Goal: Transaction & Acquisition: Purchase product/service

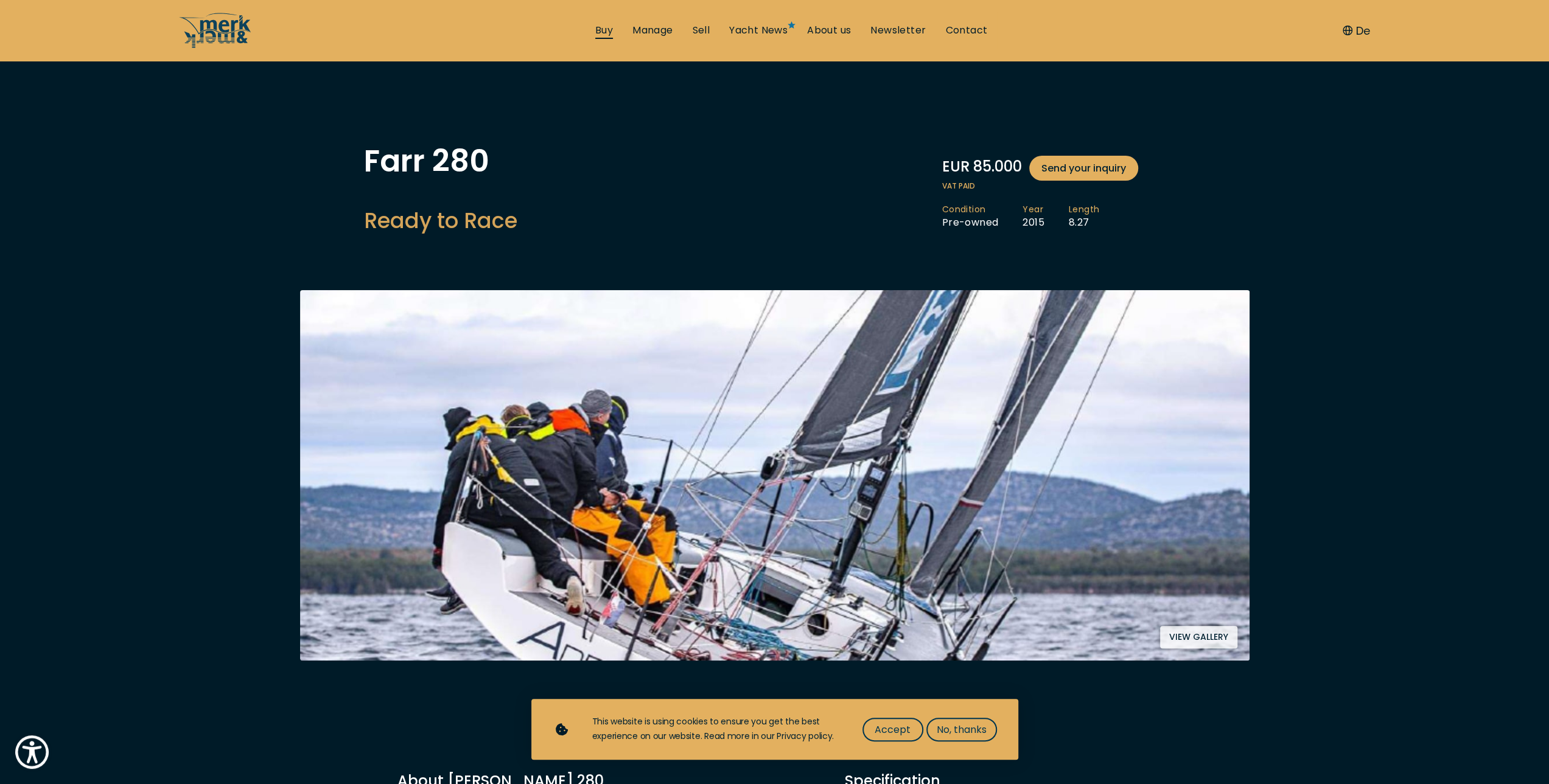
click at [603, 29] on link "Buy" at bounding box center [604, 31] width 18 height 14
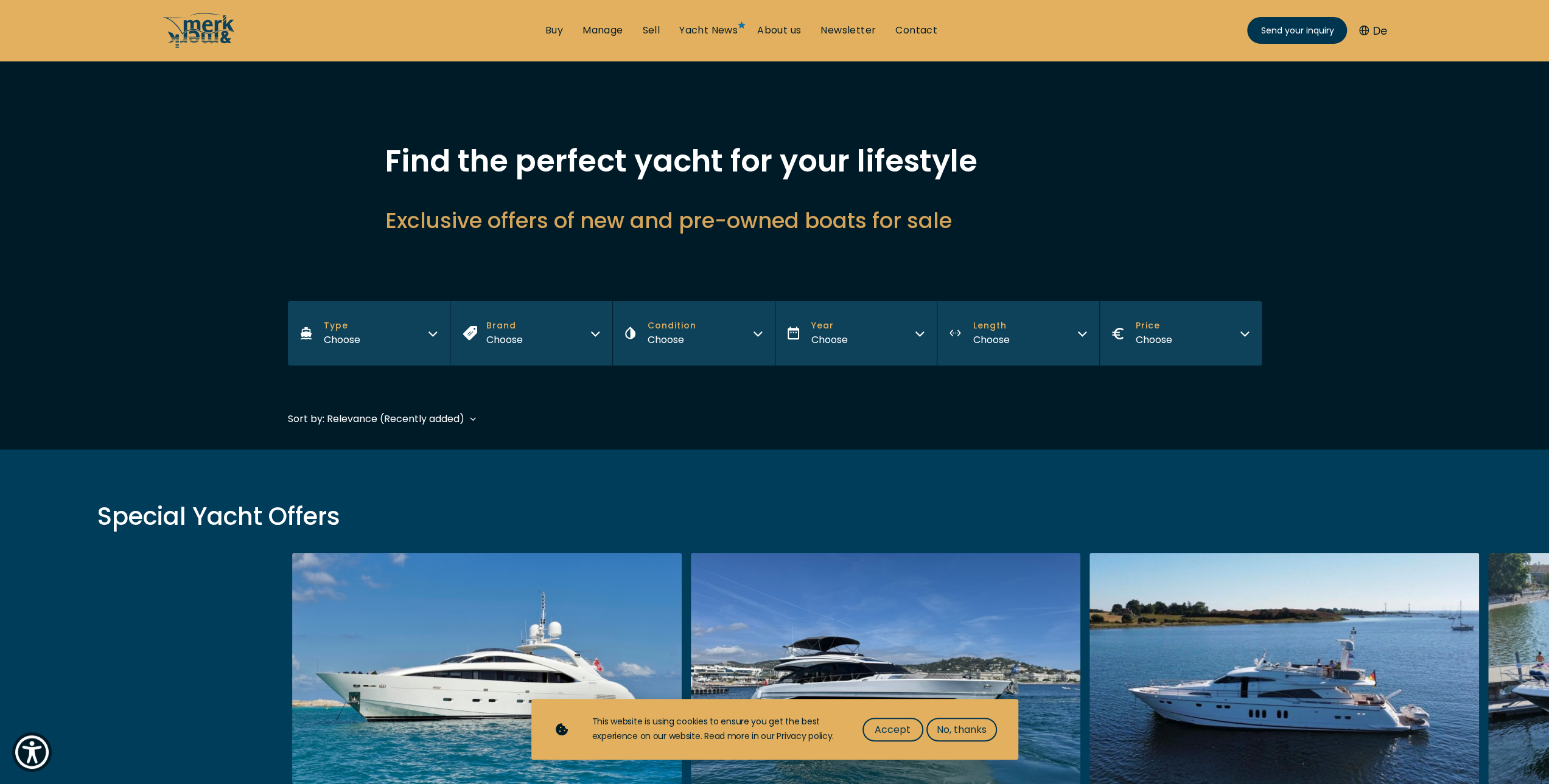
click at [360, 339] on div "Choose" at bounding box center [342, 339] width 37 height 15
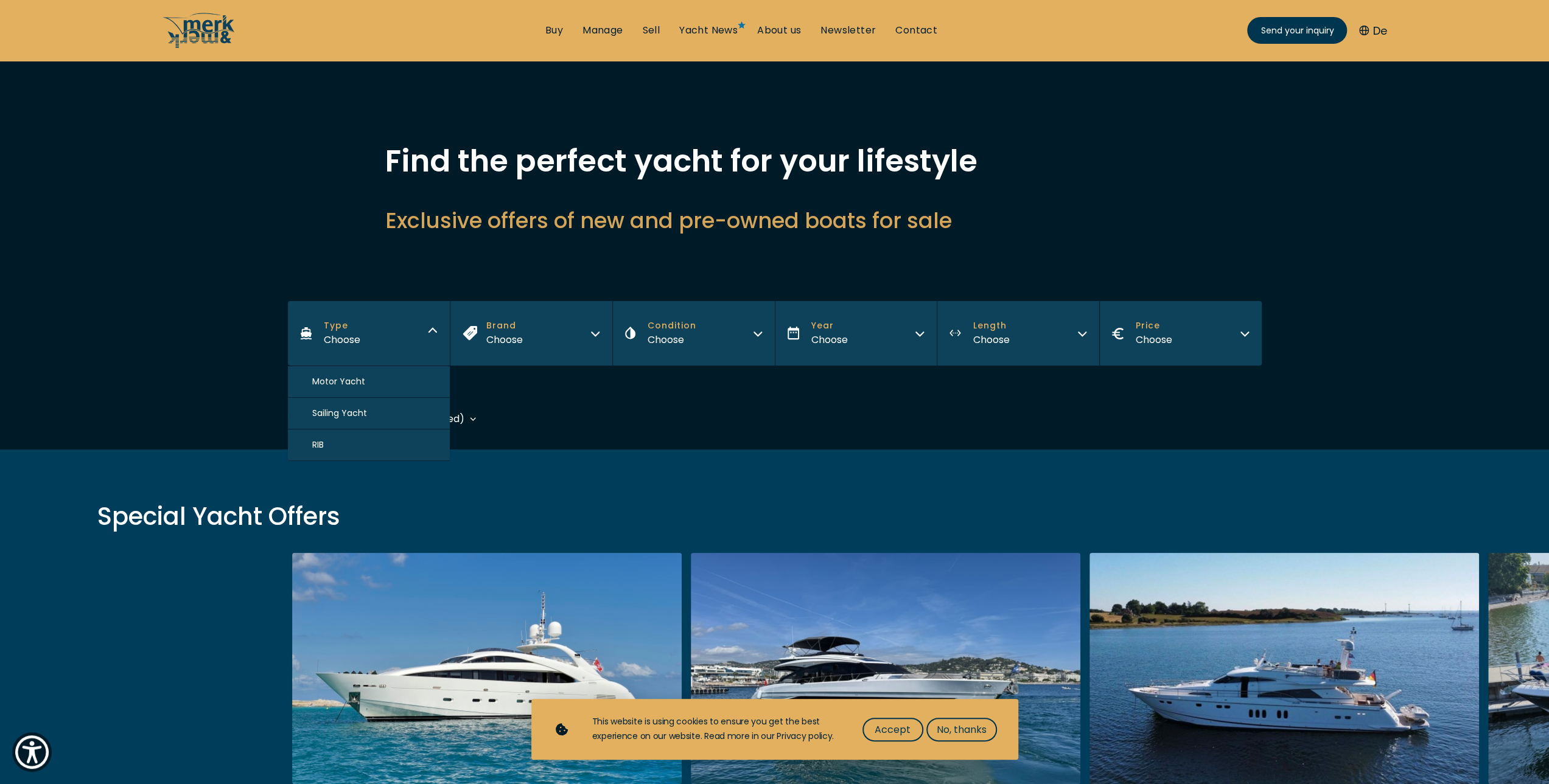
click at [341, 407] on span "Sailing Yacht" at bounding box center [339, 413] width 55 height 13
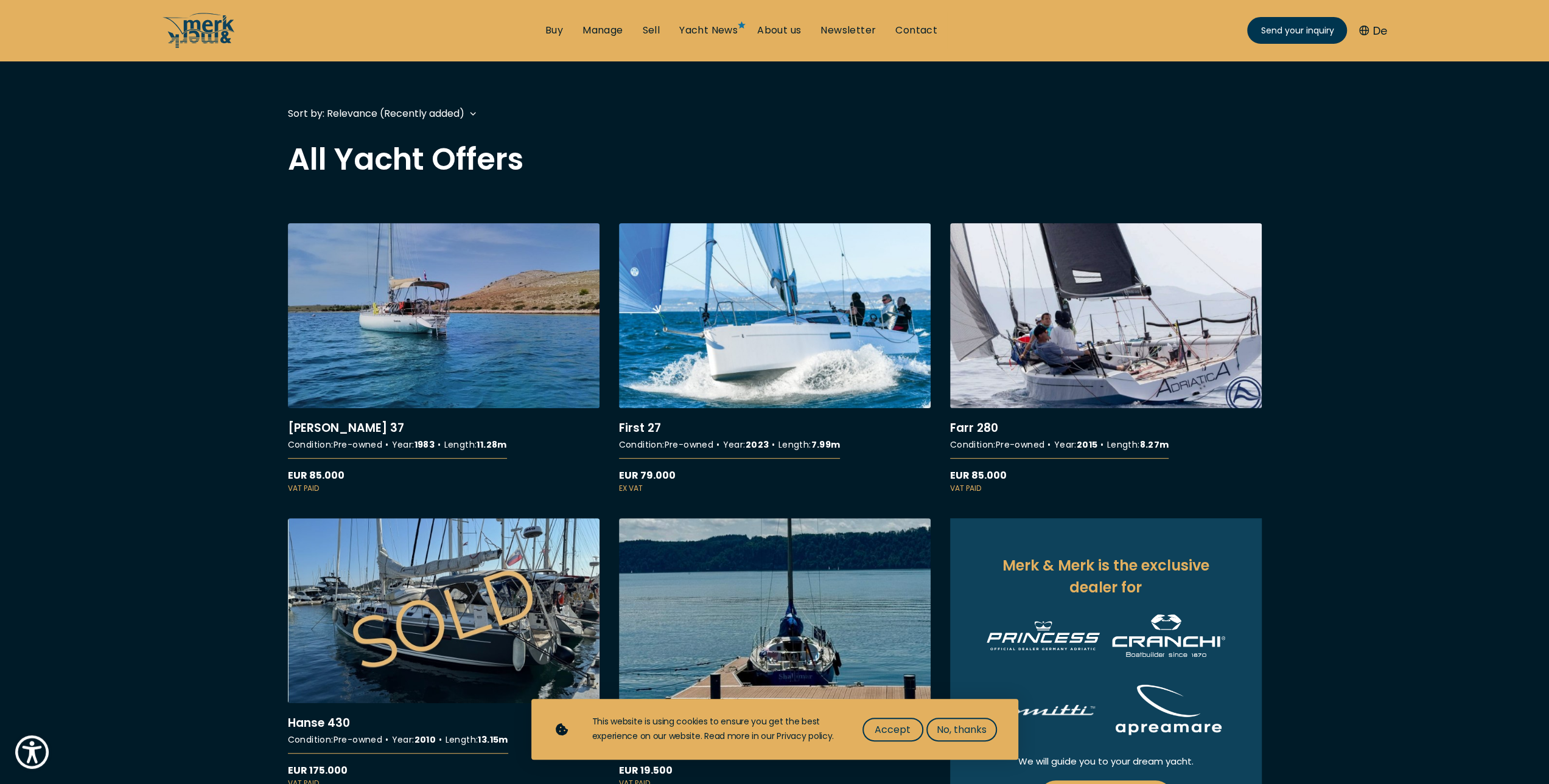
scroll to position [1, 0]
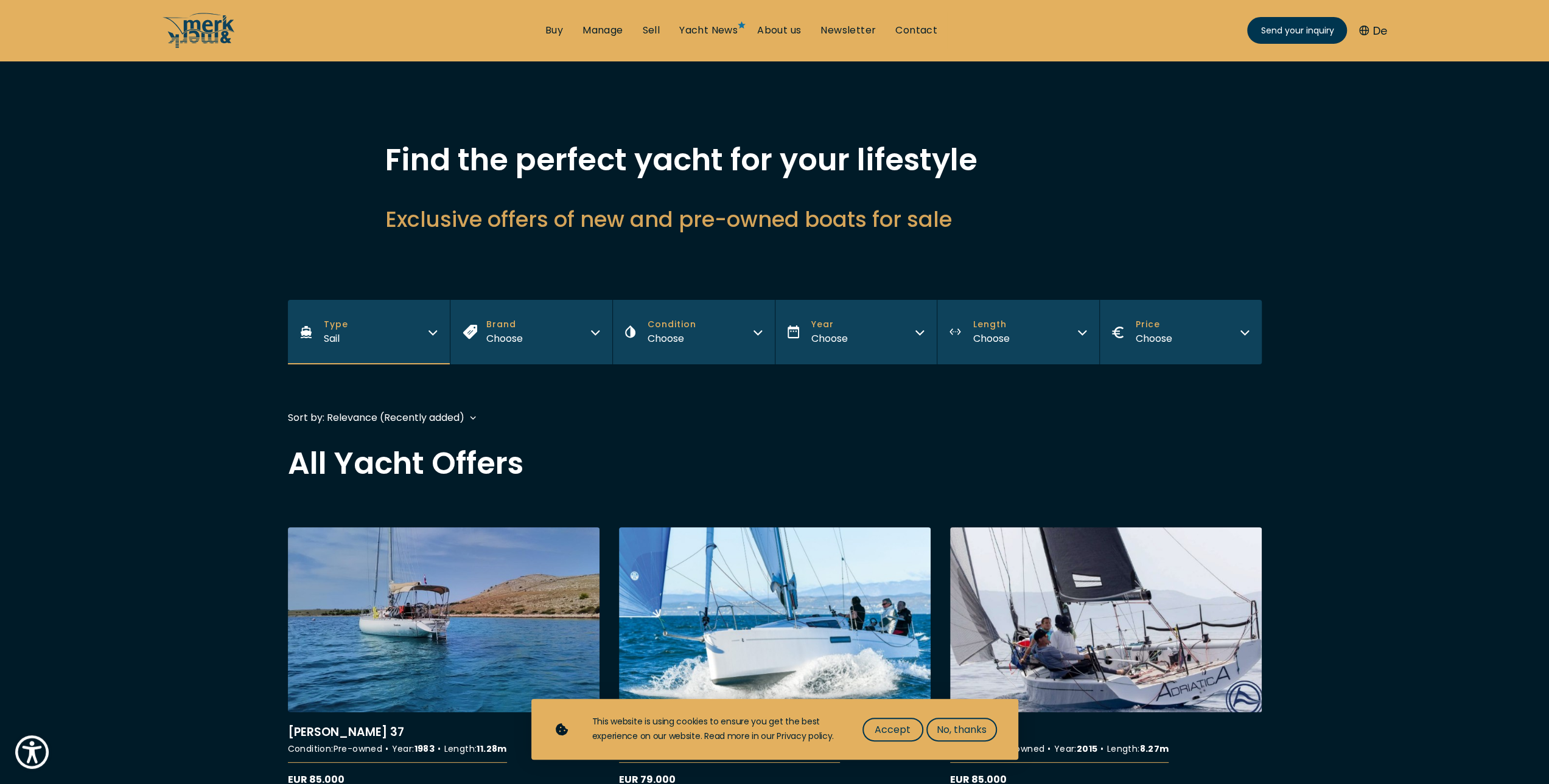
click at [431, 416] on div "Sort by: Relevance (Recently added) Relevance (Recently added) Year (Oldest fir…" at bounding box center [376, 417] width 176 height 15
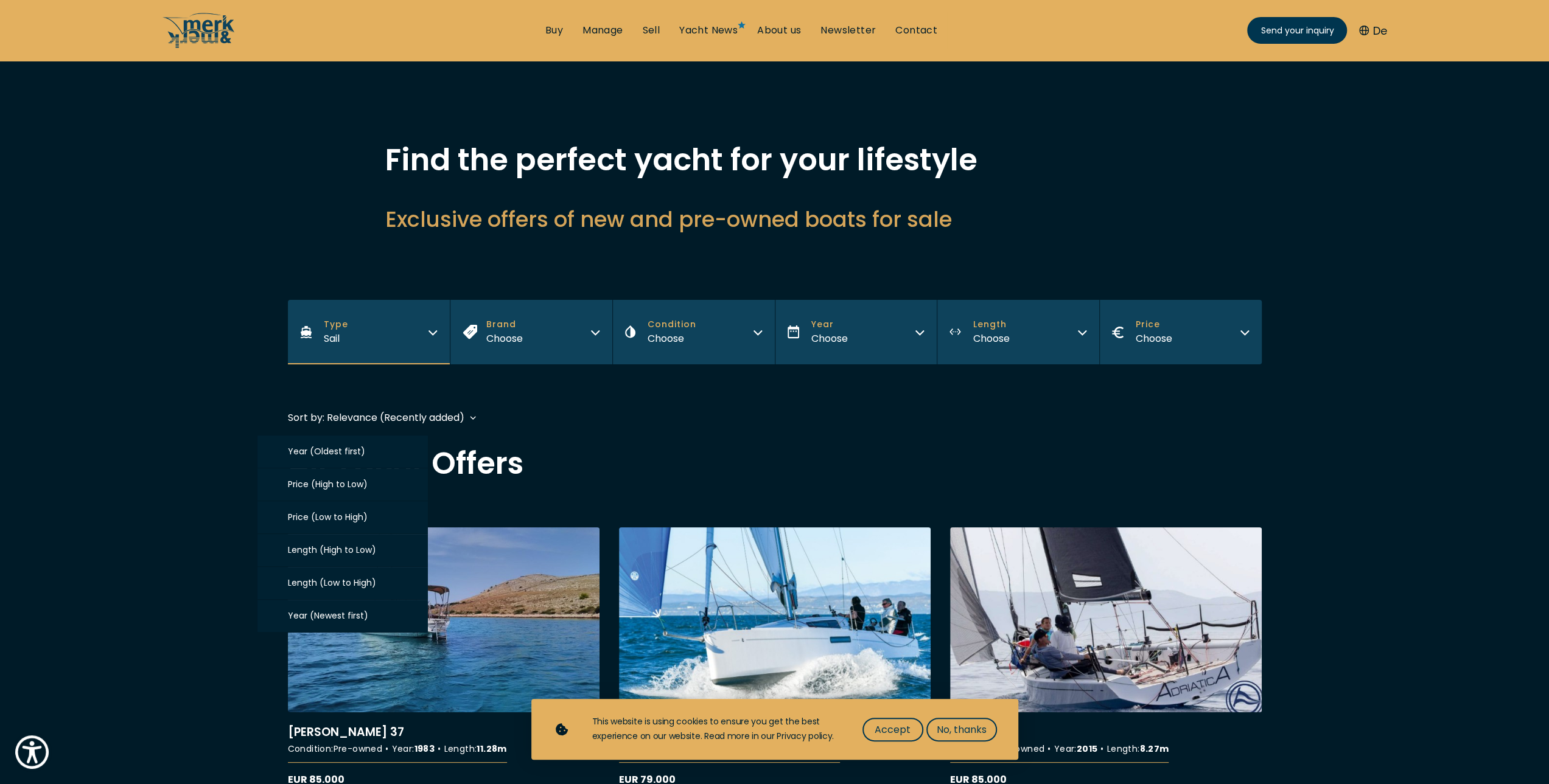
click at [333, 513] on span "Price (Low to High)" at bounding box center [327, 517] width 80 height 12
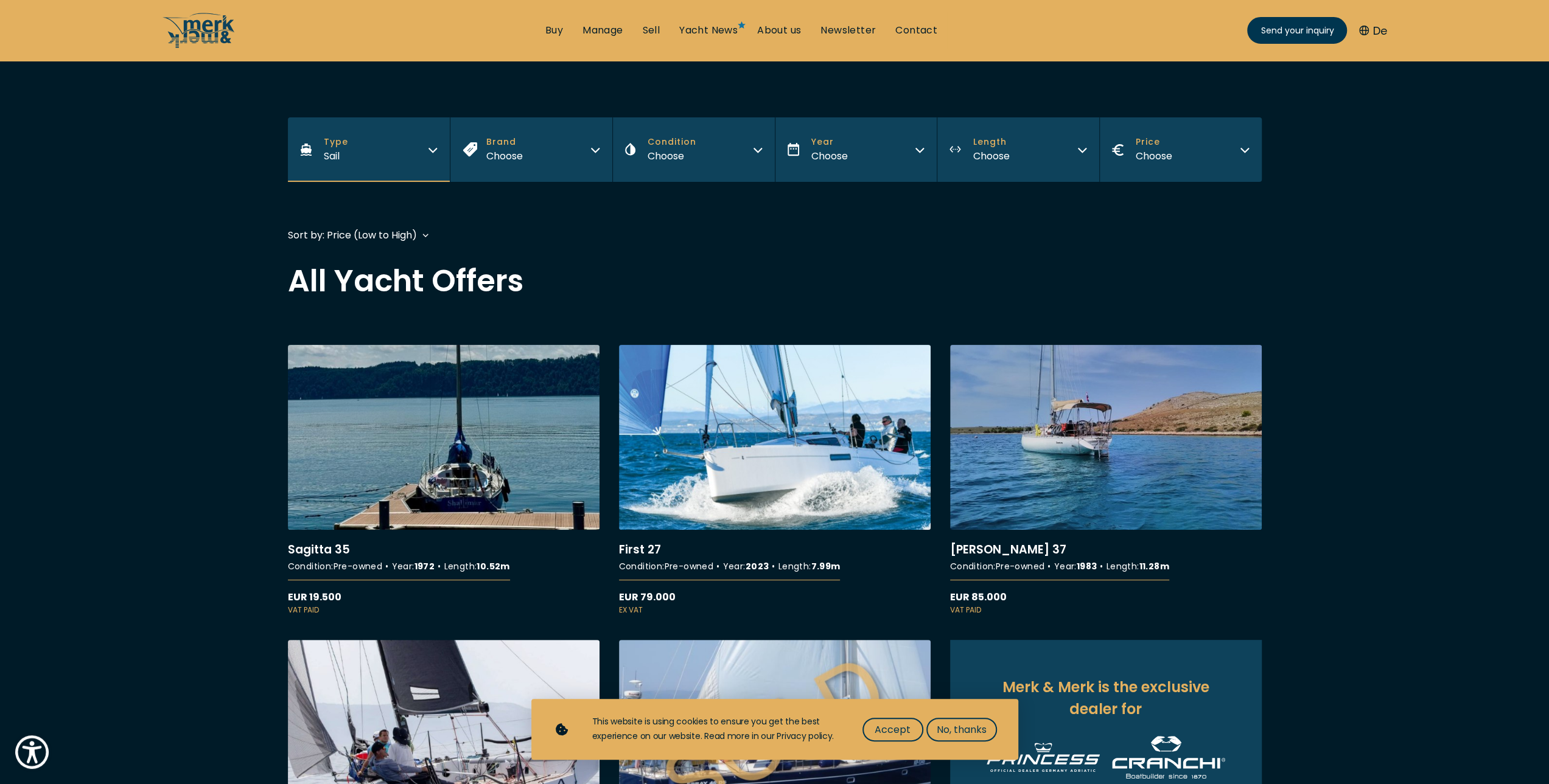
scroll to position [203, 0]
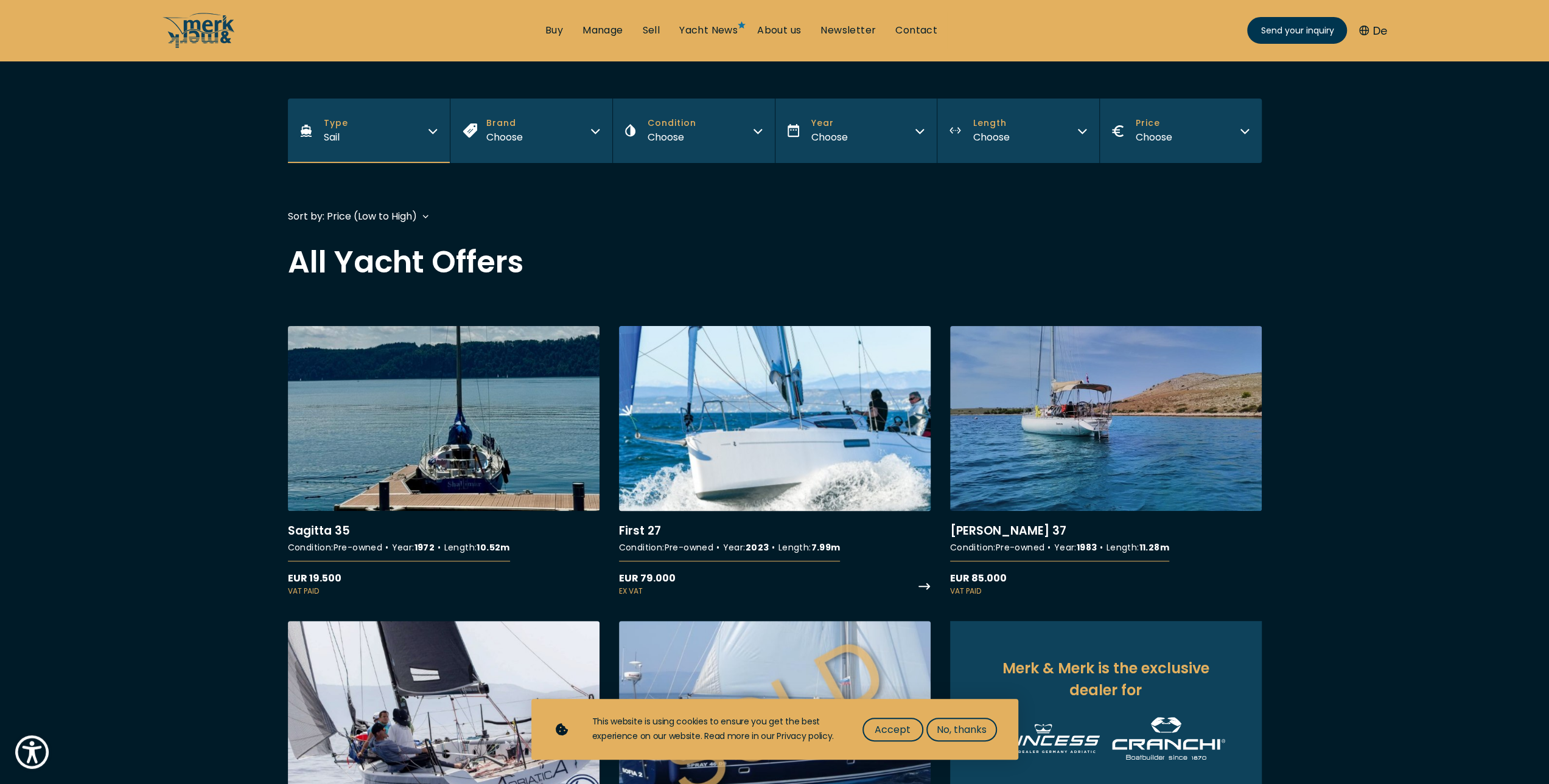
click at [752, 440] on link "More details about First 27" at bounding box center [775, 462] width 312 height 271
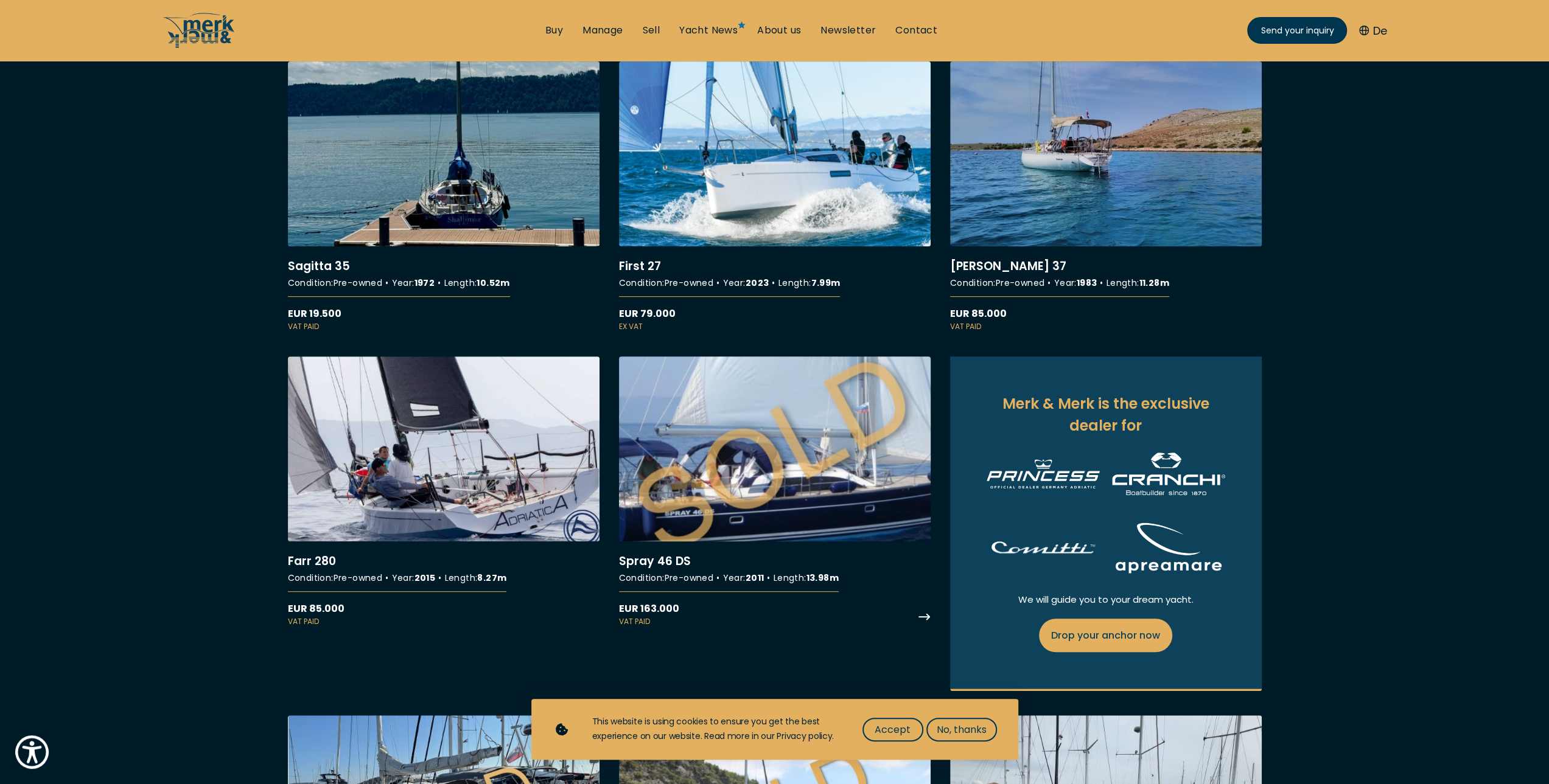
scroll to position [507, 0]
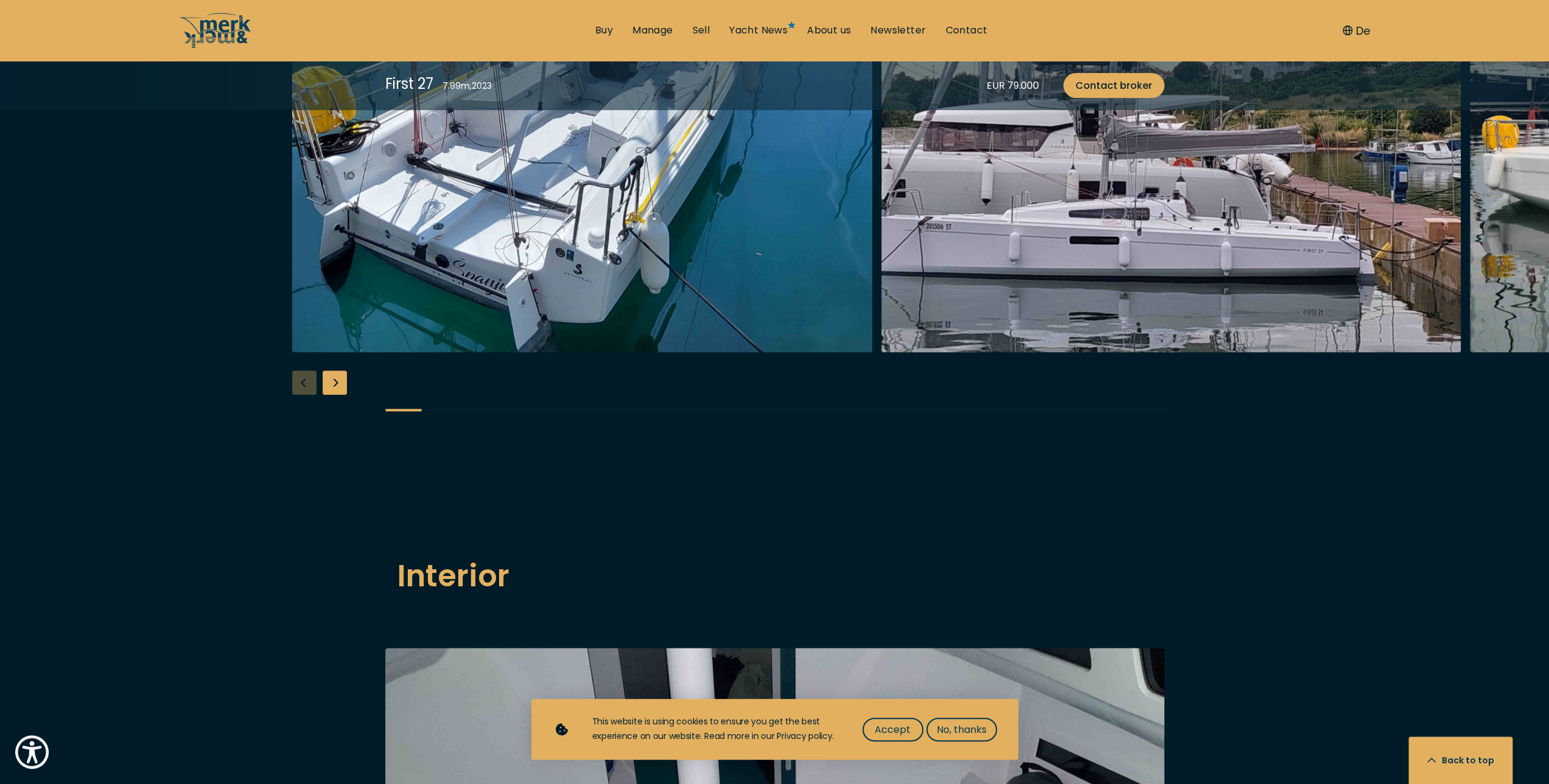
scroll to position [1318, 0]
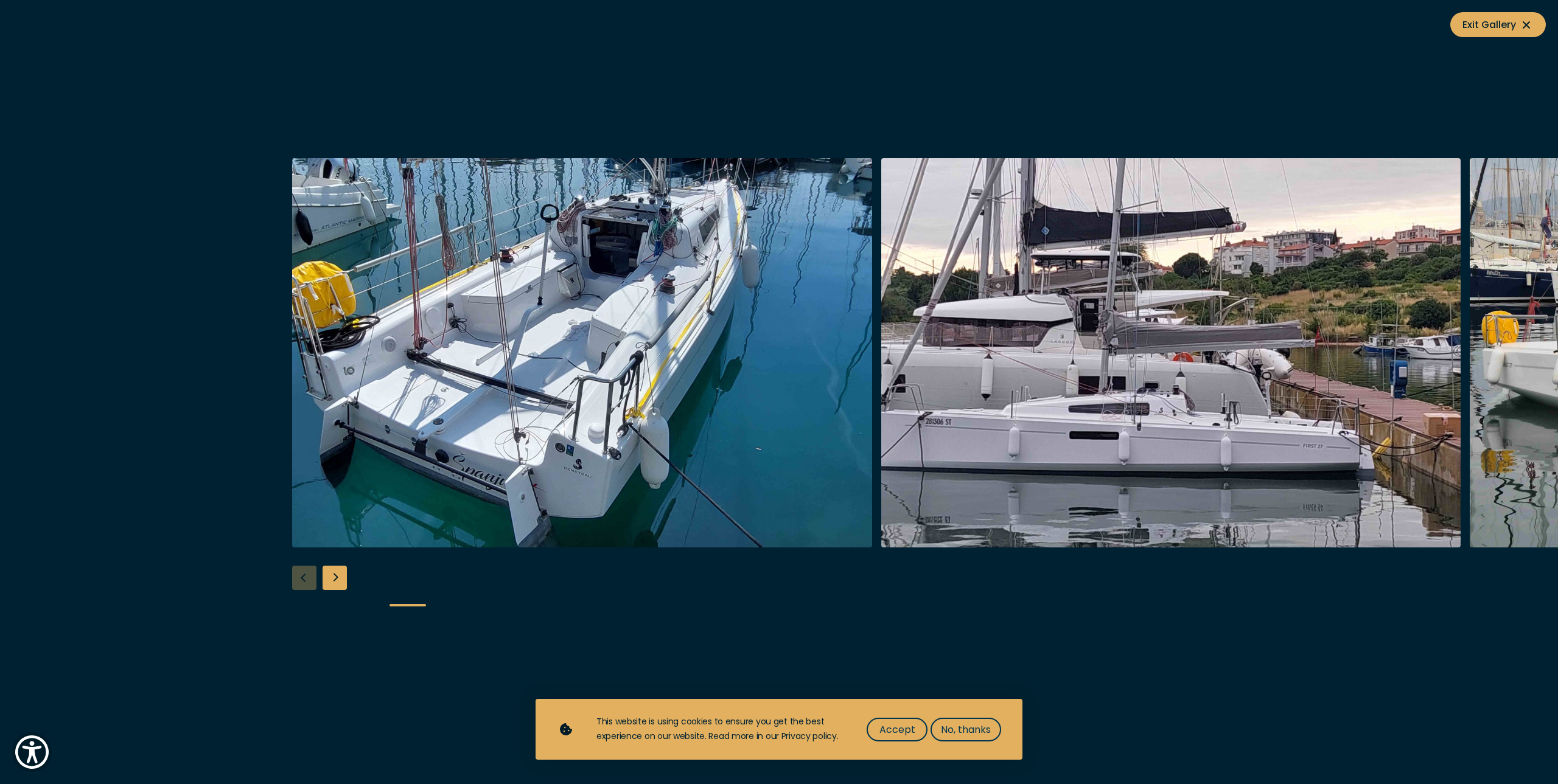
click at [548, 407] on img "button" at bounding box center [582, 353] width 580 height 390
click at [1198, 350] on img "button" at bounding box center [1171, 353] width 580 height 390
click at [1125, 383] on img "button" at bounding box center [1171, 353] width 580 height 390
click at [335, 579] on div "Next slide" at bounding box center [335, 578] width 24 height 24
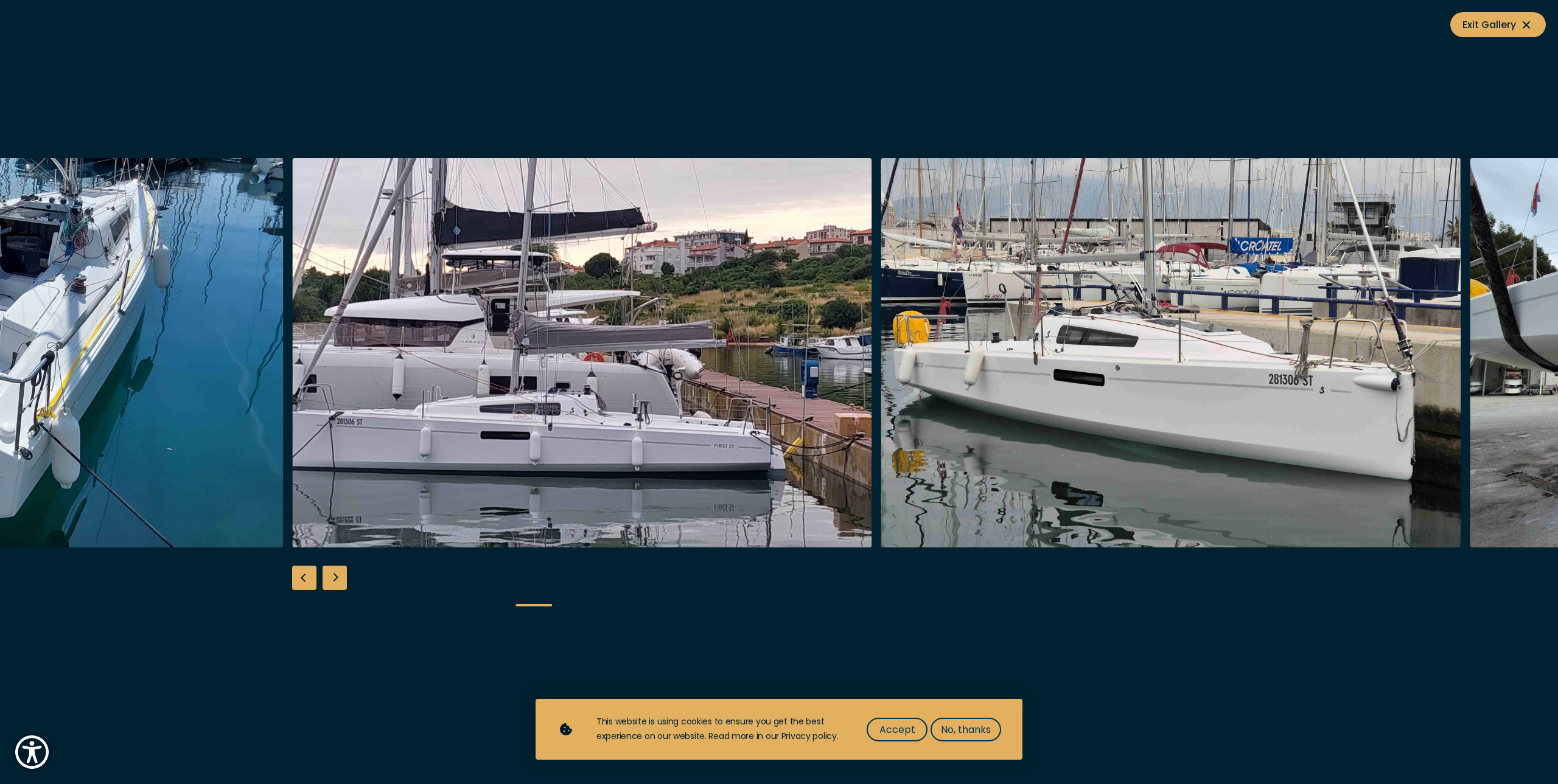
click at [335, 579] on div "Next slide" at bounding box center [335, 578] width 24 height 24
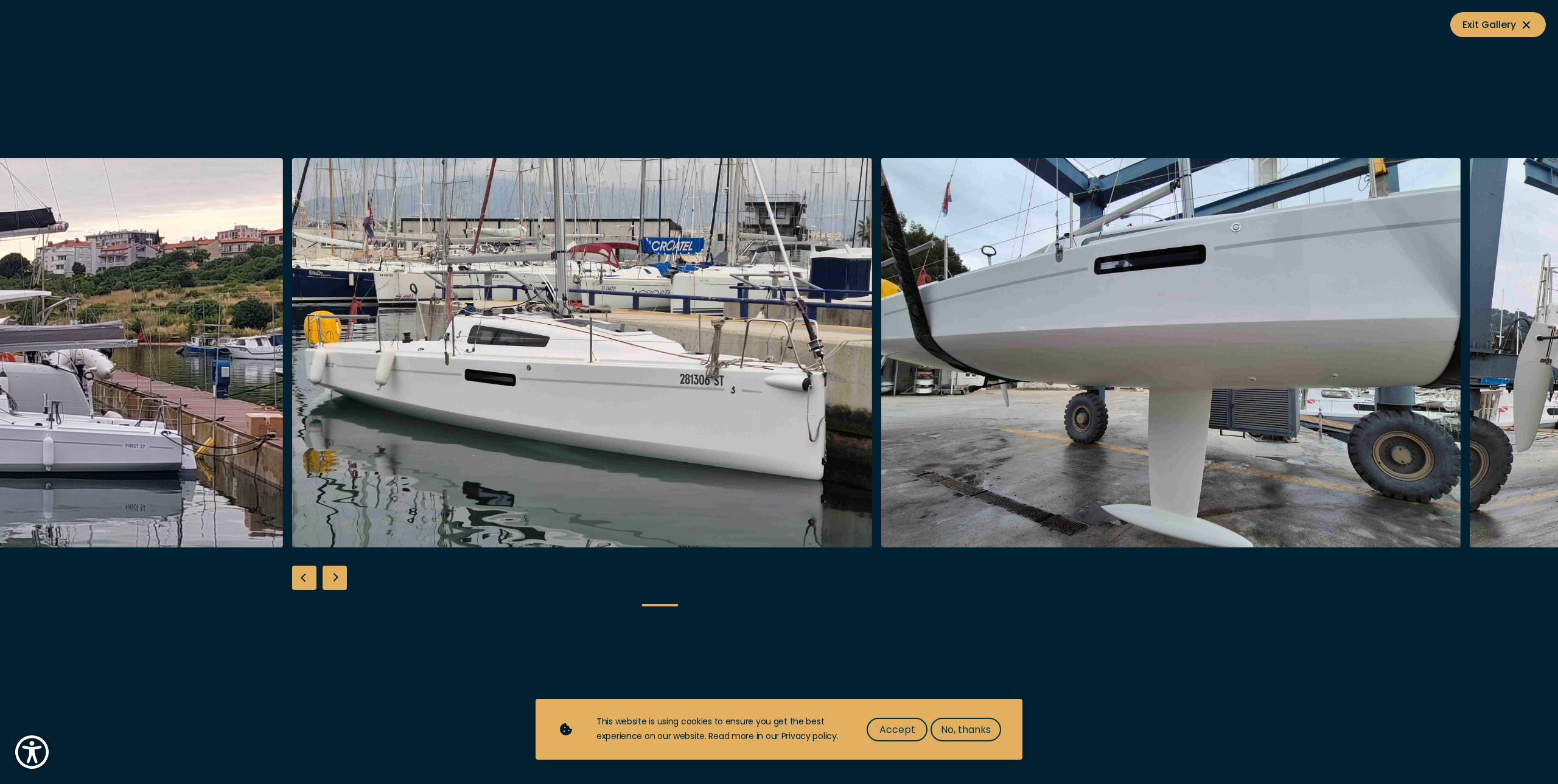
click at [335, 579] on div "Next slide" at bounding box center [335, 578] width 24 height 24
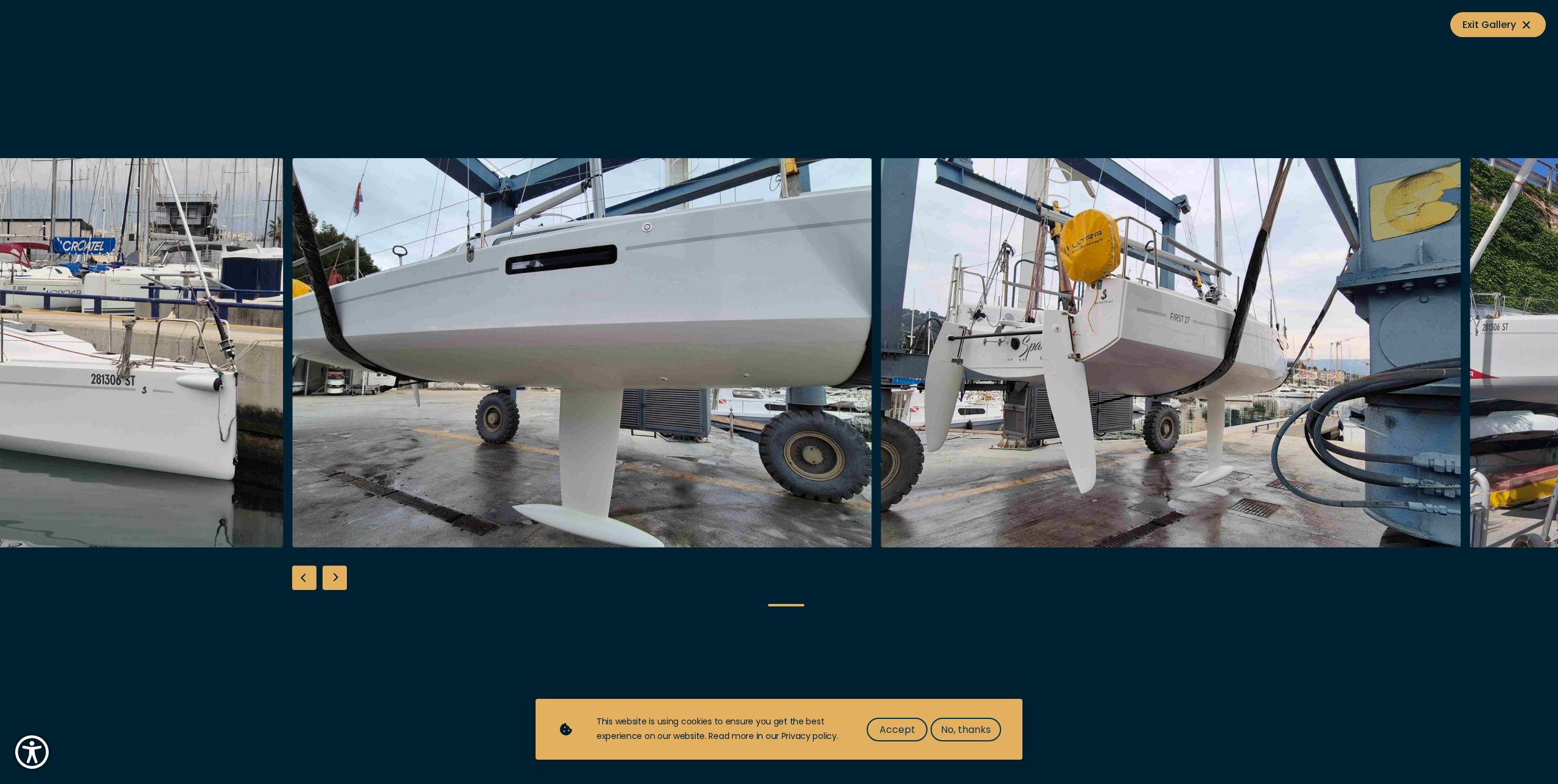
click at [335, 579] on div "Next slide" at bounding box center [335, 578] width 24 height 24
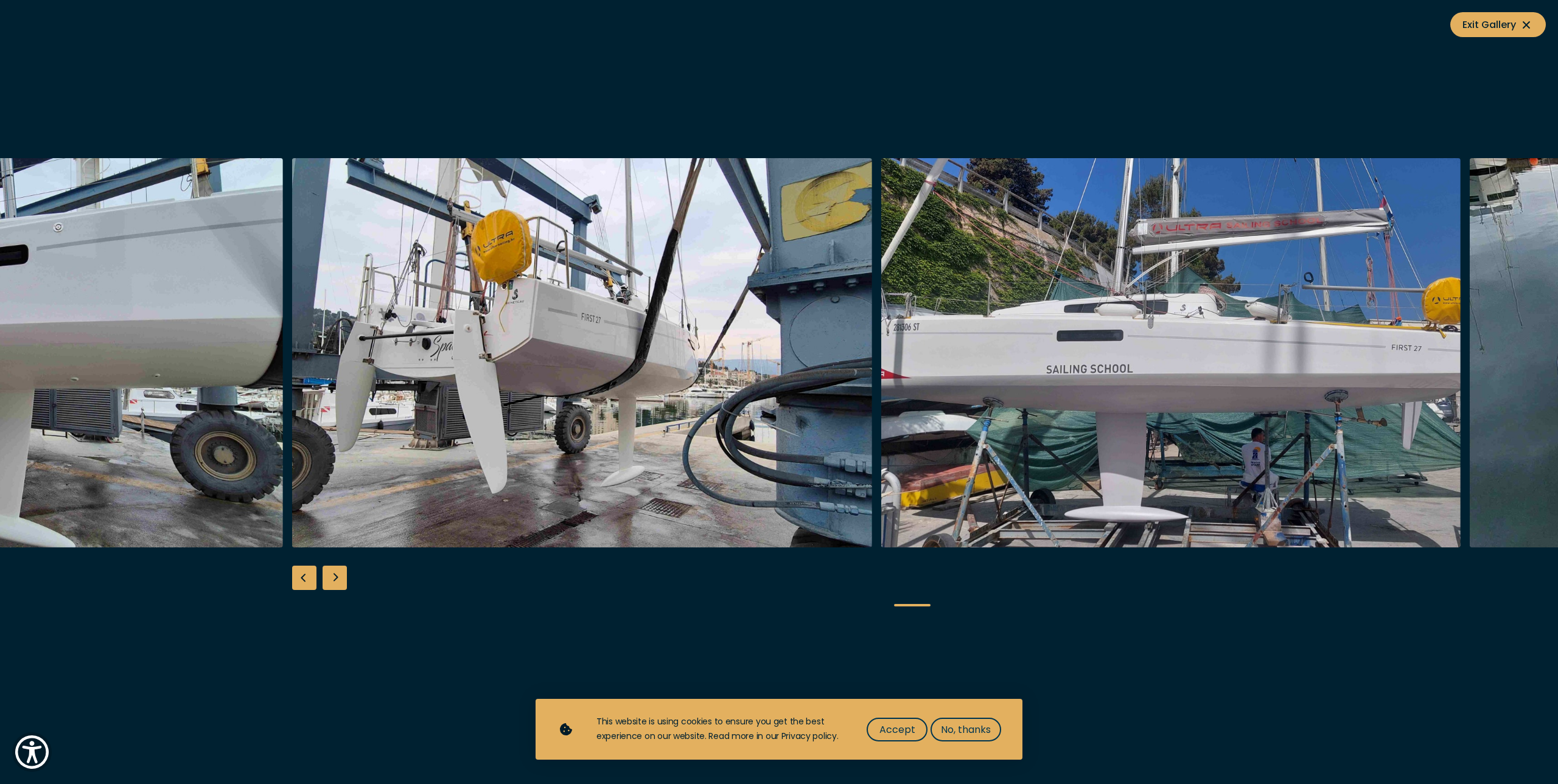
click at [335, 579] on div "Next slide" at bounding box center [335, 578] width 24 height 24
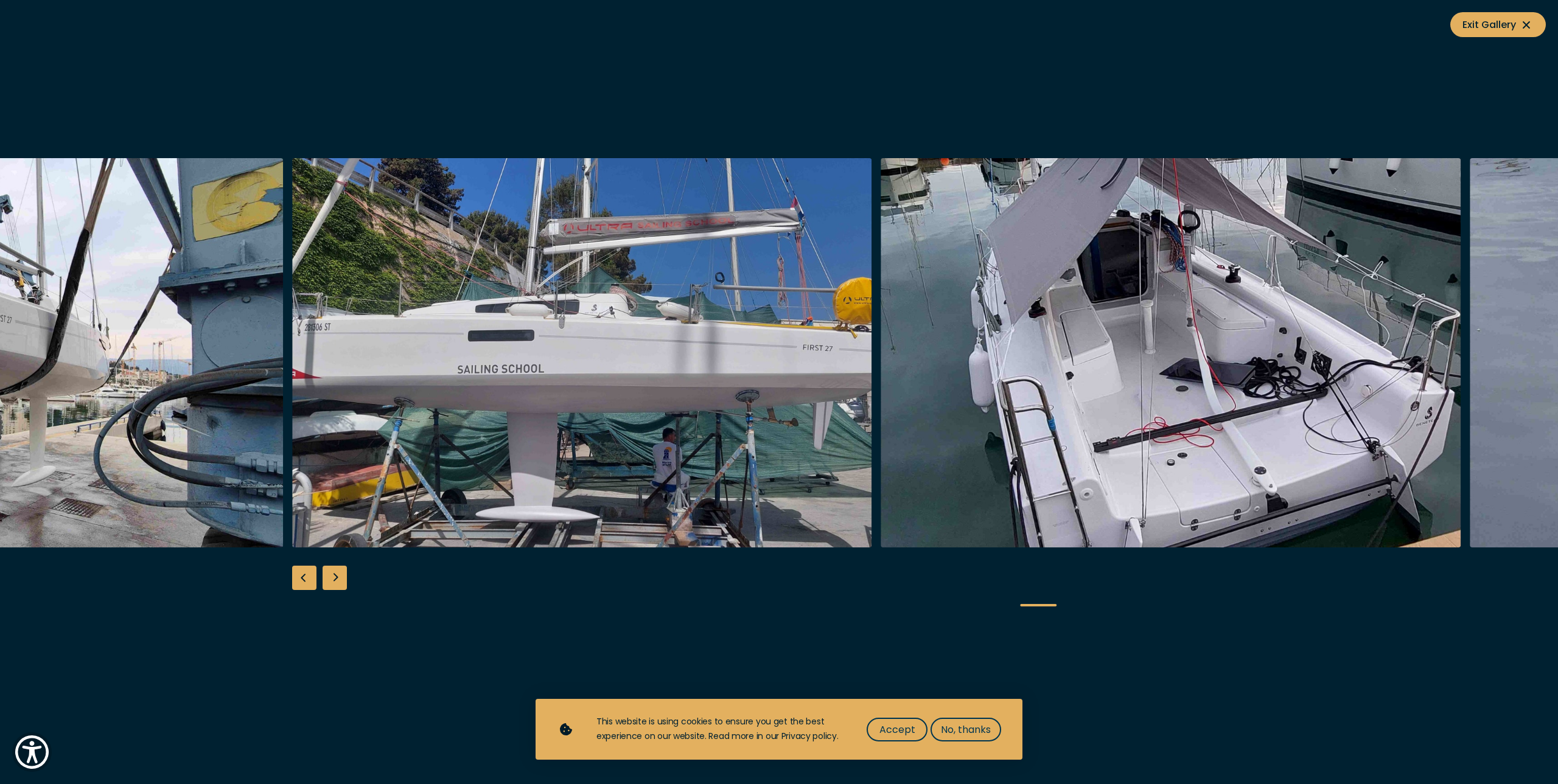
click at [335, 579] on div "Next slide" at bounding box center [335, 578] width 24 height 24
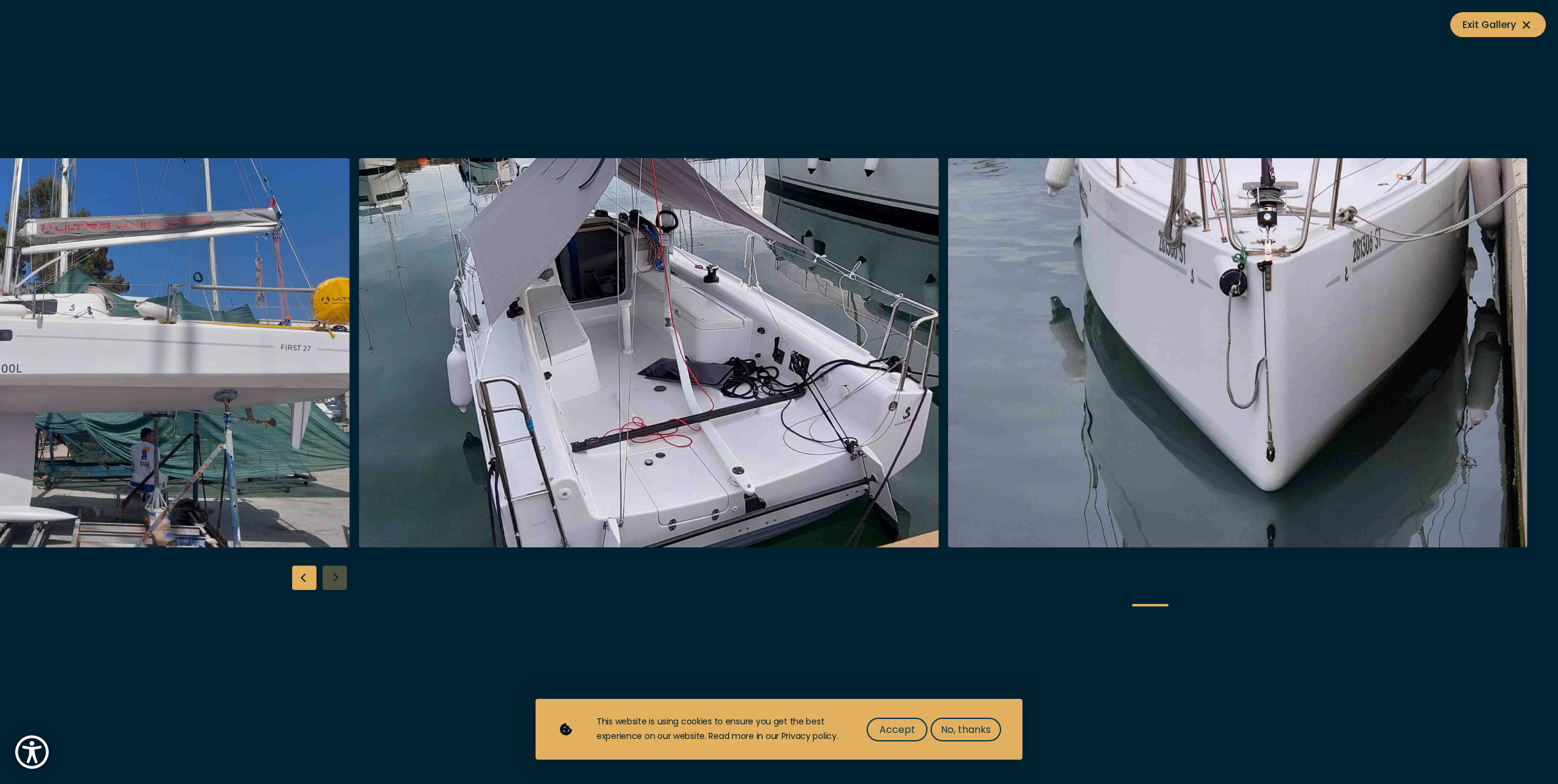
click at [335, 579] on div at bounding box center [779, 392] width 1558 height 468
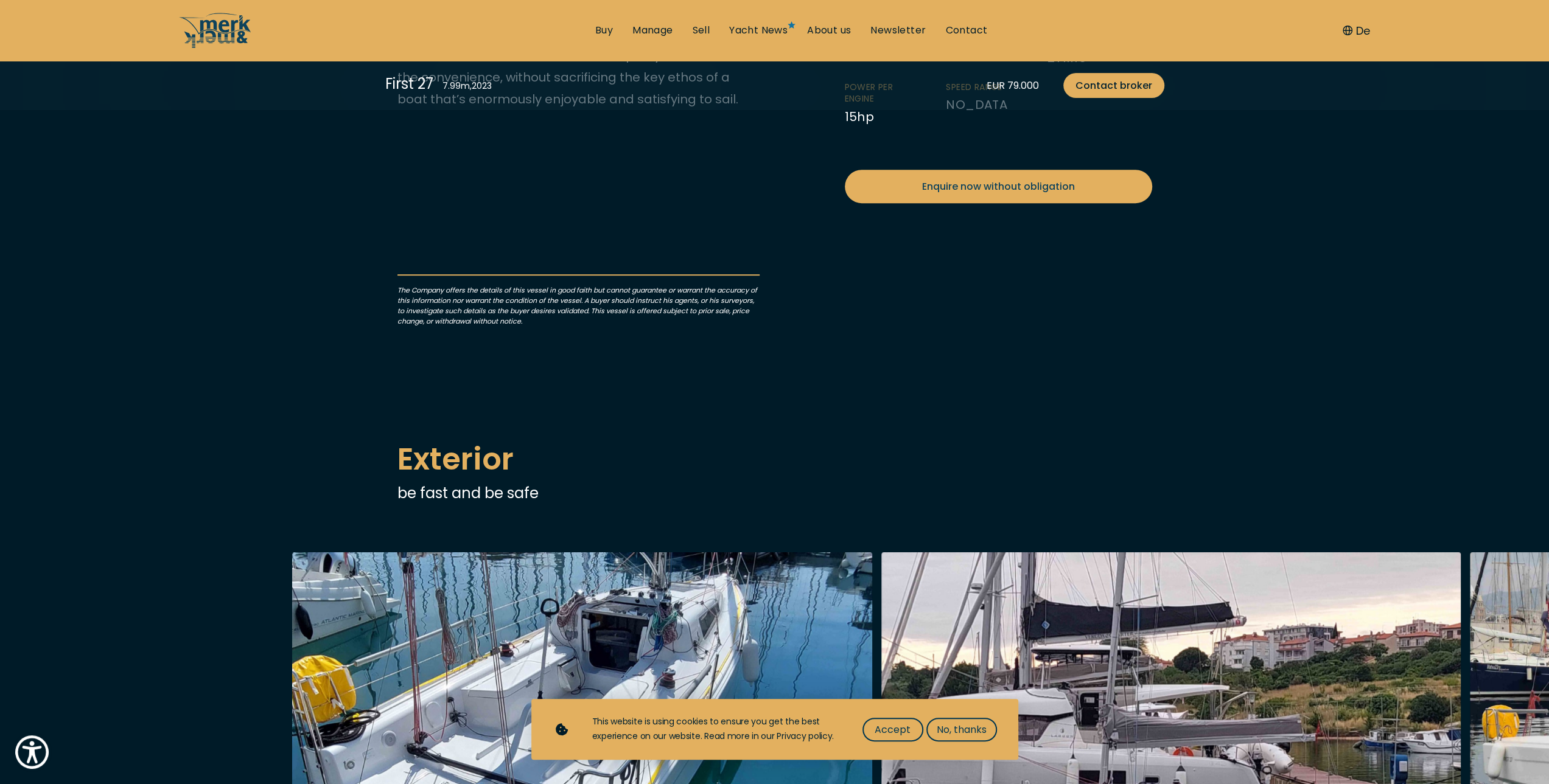
scroll to position [507, 0]
